Goal: Information Seeking & Learning: Learn about a topic

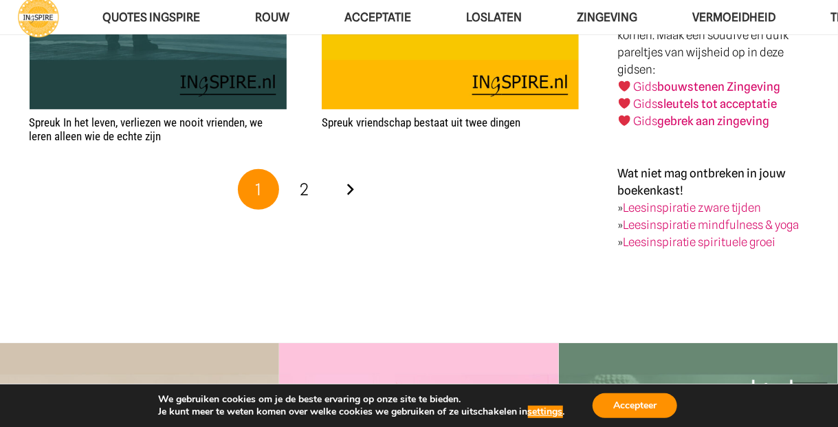
scroll to position [2540, 0]
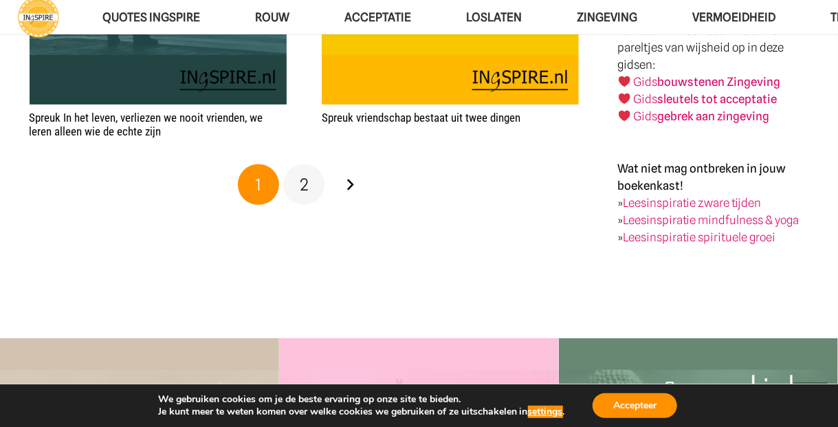
click at [305, 182] on span "2" at bounding box center [304, 185] width 9 height 20
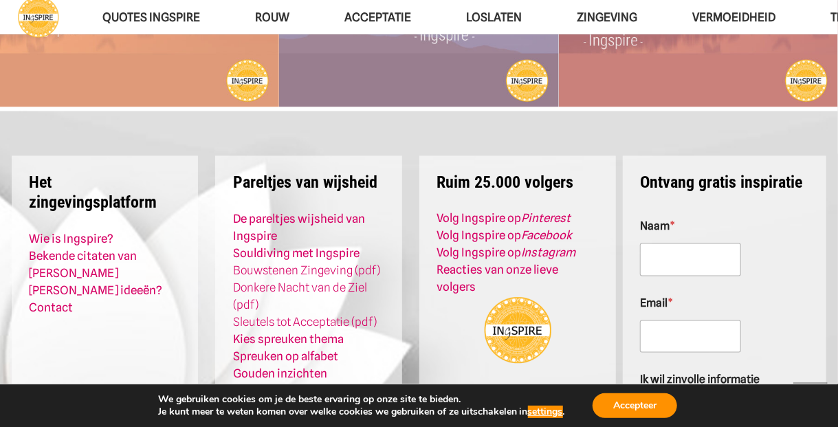
scroll to position [3381, 0]
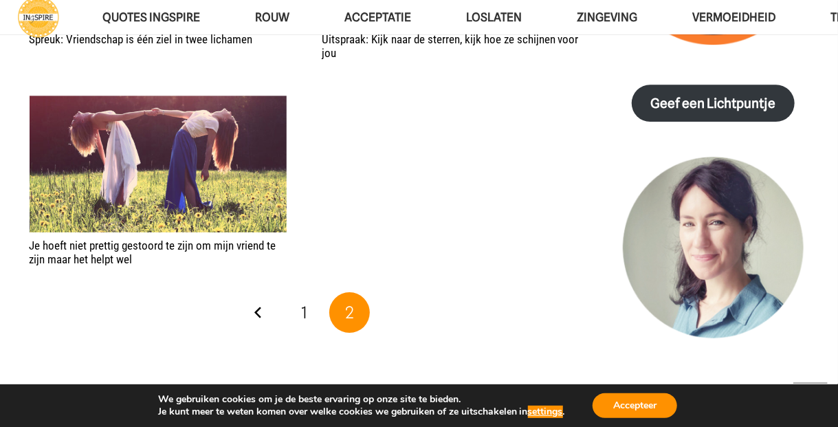
scroll to position [2096, 0]
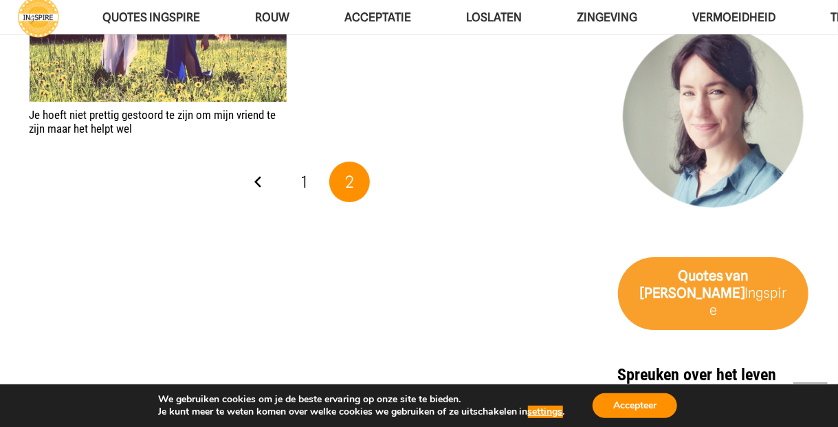
click at [341, 175] on span "2" at bounding box center [349, 182] width 41 height 41
click at [304, 179] on span "1" at bounding box center [304, 182] width 6 height 20
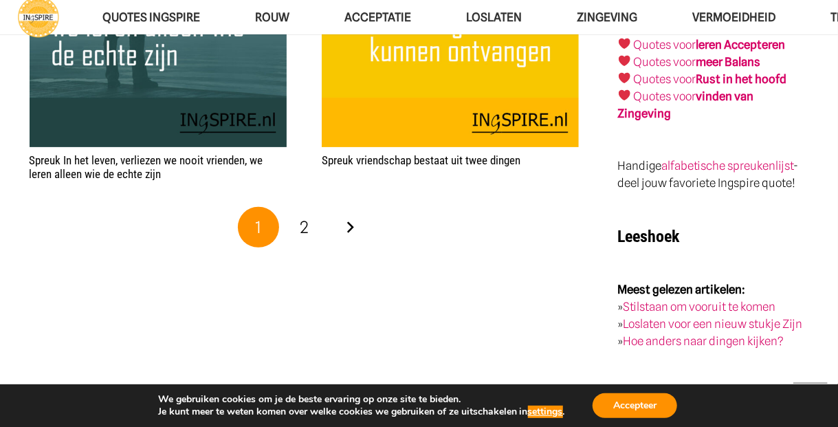
scroll to position [2387, 0]
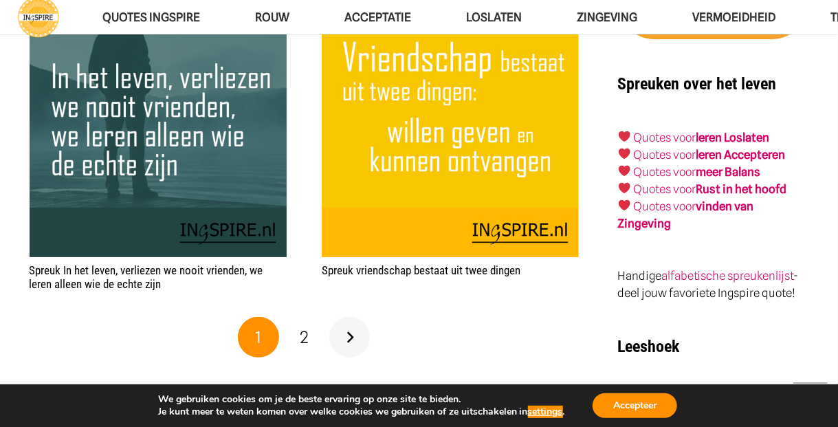
click at [349, 334] on link "Volgende" at bounding box center [349, 337] width 41 height 41
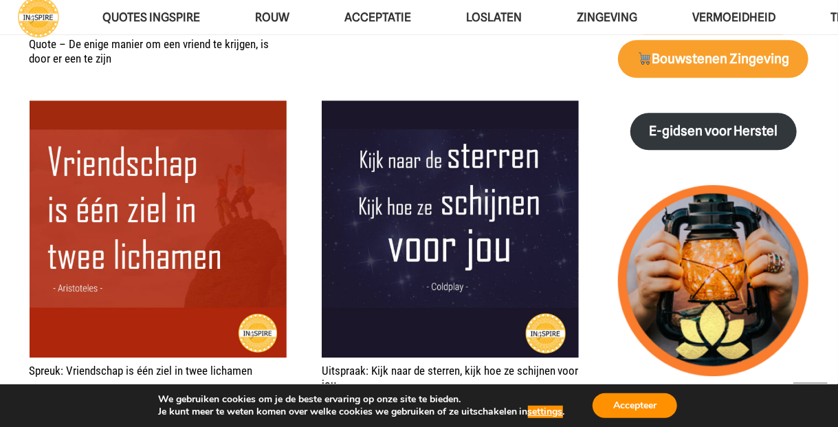
scroll to position [1345, 0]
